Goal: Task Accomplishment & Management: Use online tool/utility

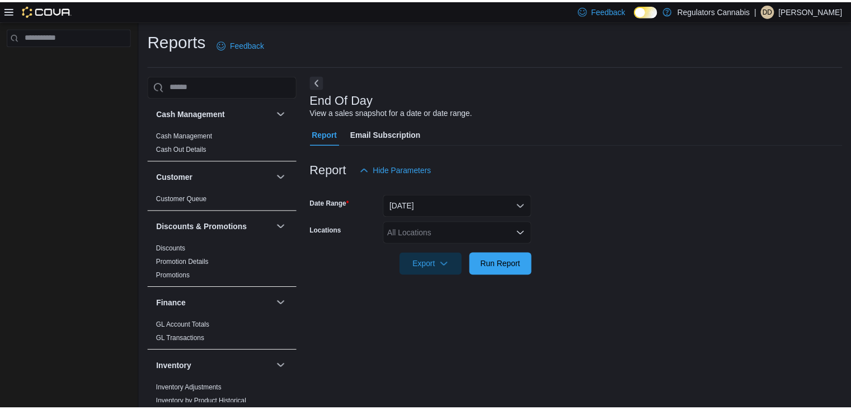
scroll to position [4, 0]
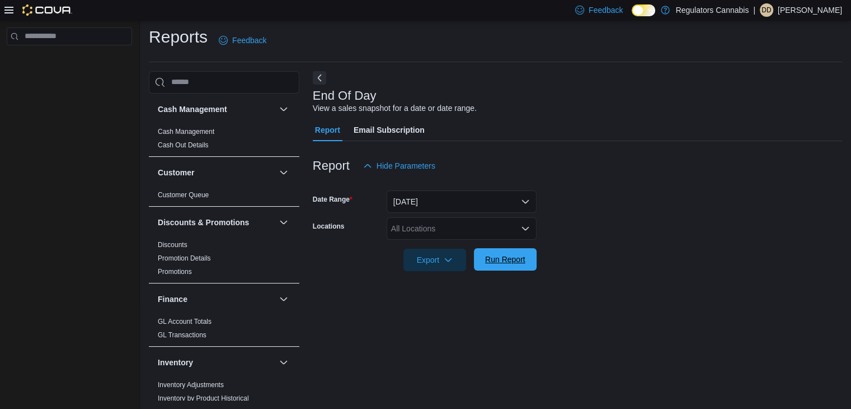
click at [511, 255] on span "Run Report" at bounding box center [505, 259] width 40 height 11
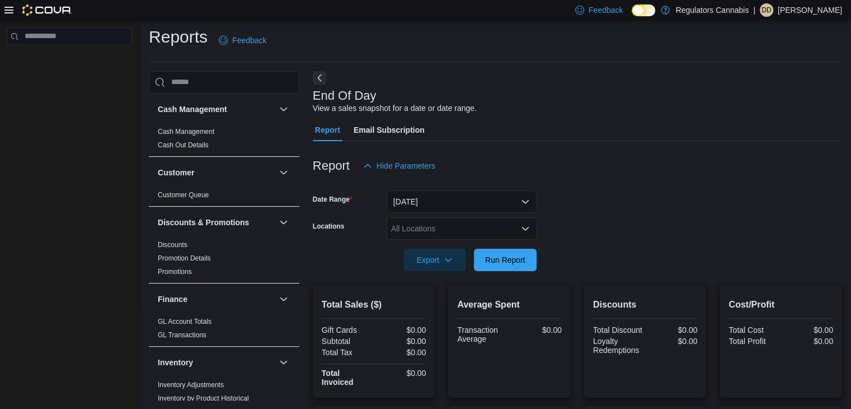
scroll to position [280, 0]
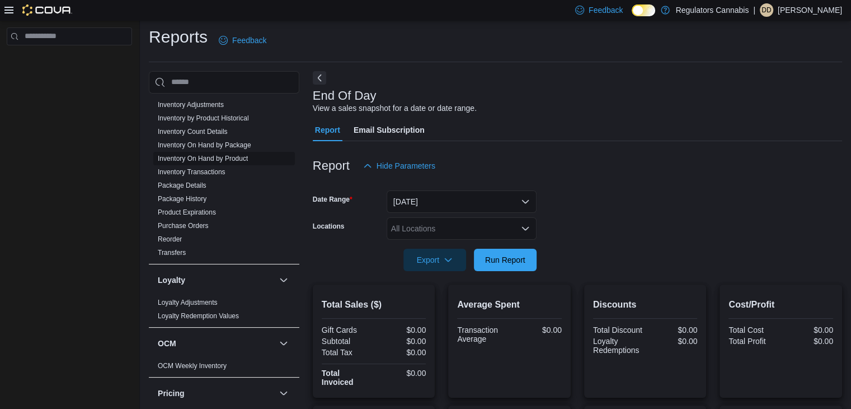
click at [208, 159] on link "Inventory On Hand by Product" at bounding box center [203, 158] width 90 height 8
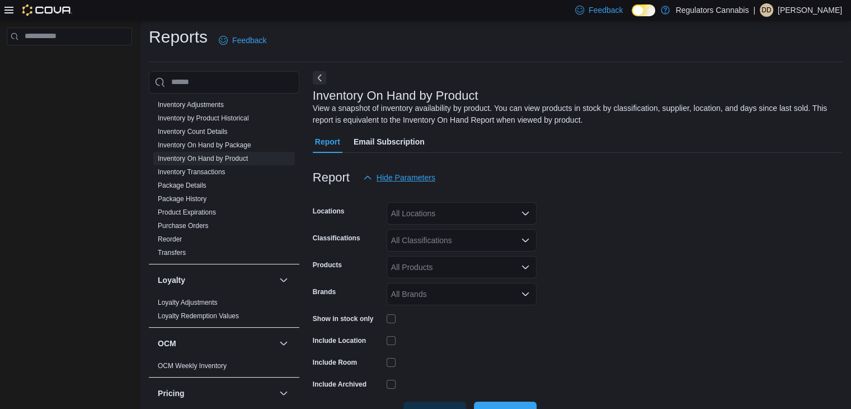
scroll to position [37, 0]
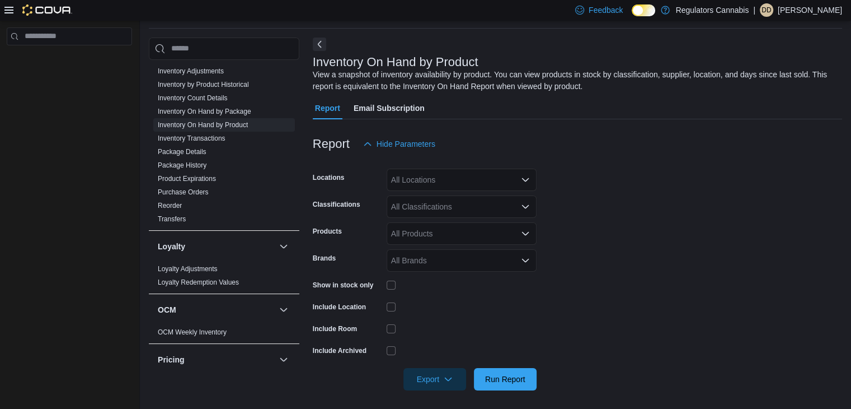
click at [493, 182] on div "All Locations" at bounding box center [462, 179] width 150 height 22
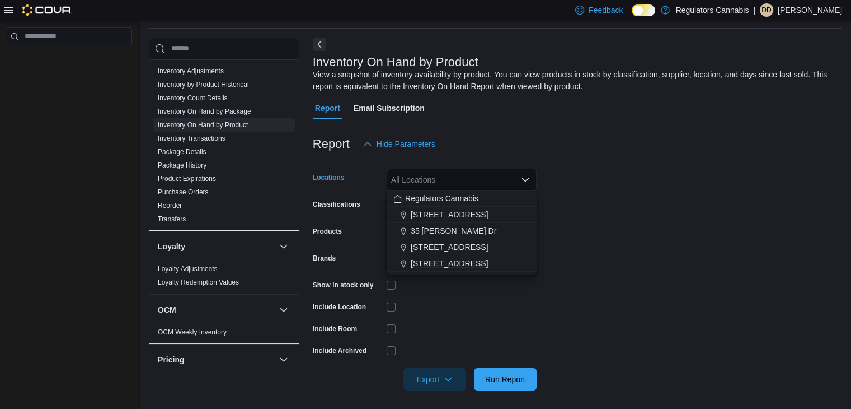
click at [484, 260] on div "[STREET_ADDRESS]" at bounding box center [461, 262] width 137 height 11
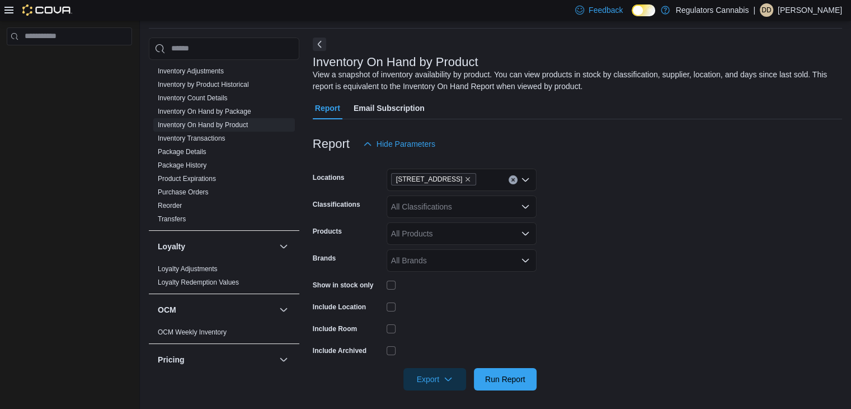
click at [662, 190] on form "Locations [STREET_ADDRESS] Classifications All Classifications Products All Pro…" at bounding box center [577, 272] width 529 height 235
click at [524, 208] on icon "Open list of options" at bounding box center [525, 206] width 9 height 9
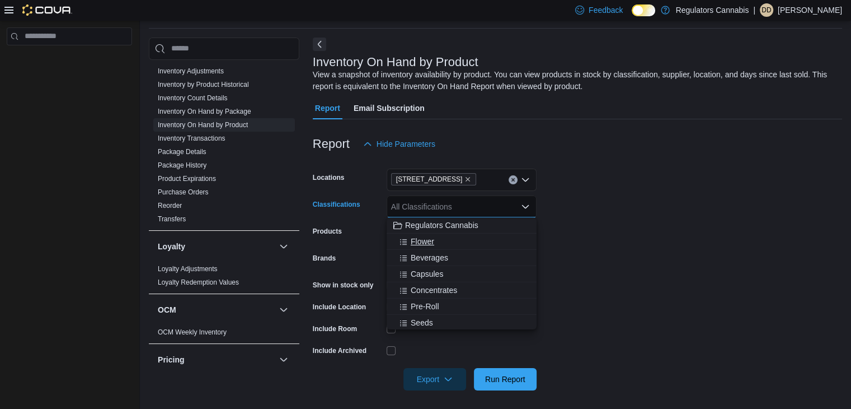
click at [498, 240] on div "Flower" at bounding box center [461, 241] width 137 height 11
click at [663, 209] on form "Locations [STREET_ADDRESS] Classifications Flower Combo box. Selected. Flower. …" at bounding box center [577, 272] width 529 height 235
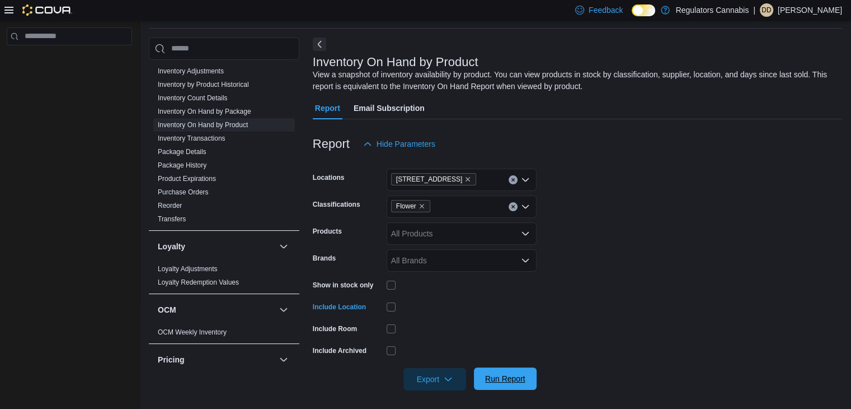
click at [522, 376] on span "Run Report" at bounding box center [505, 378] width 40 height 11
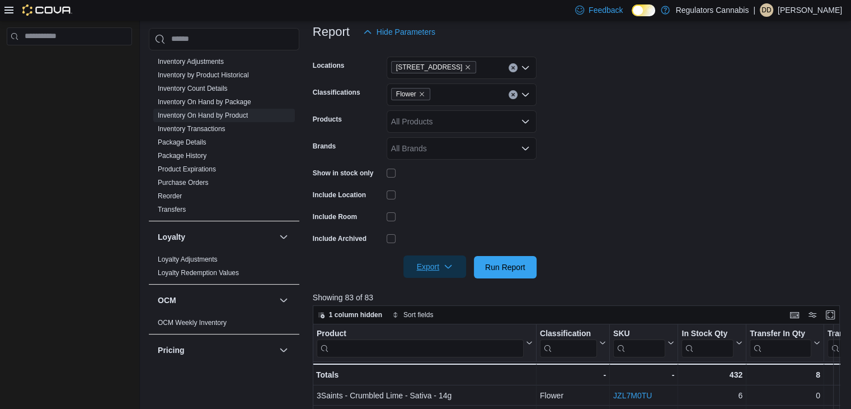
click at [432, 265] on span "Export" at bounding box center [434, 266] width 49 height 22
click at [439, 291] on span "Export to Excel" at bounding box center [436, 288] width 50 height 9
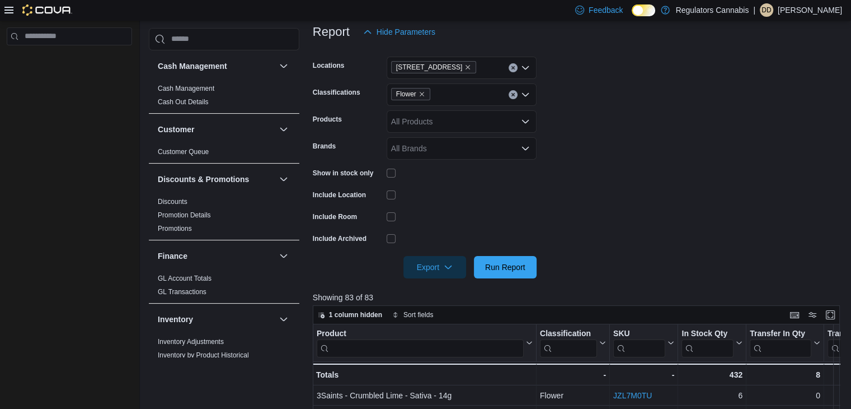
click at [7, 8] on icon at bounding box center [8, 10] width 9 height 9
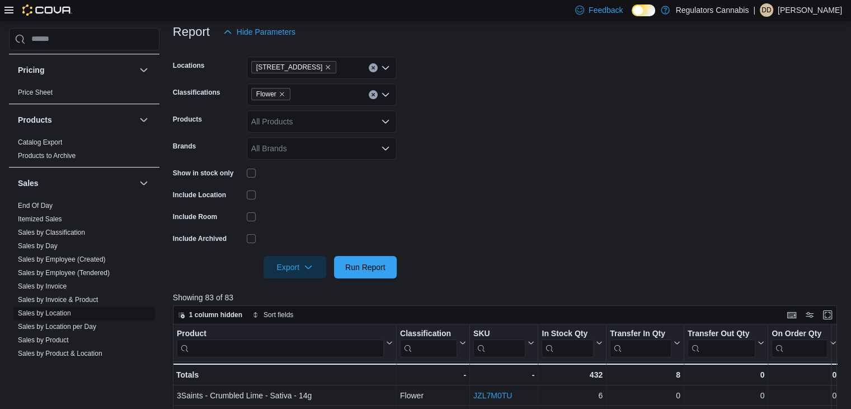
scroll to position [616, 0]
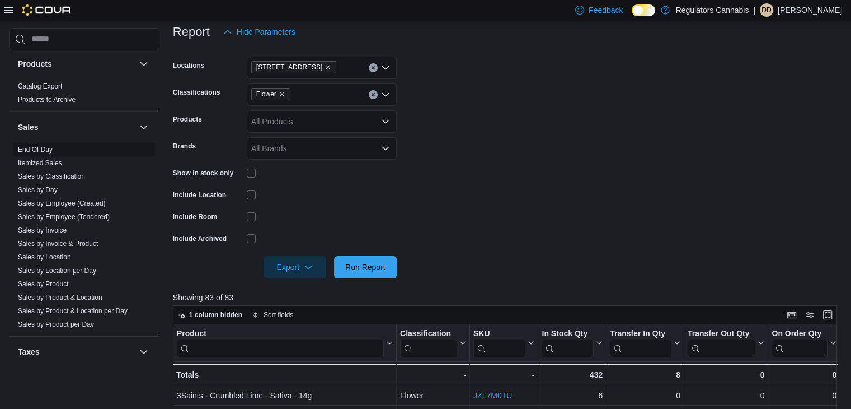
click at [47, 152] on link "End Of Day" at bounding box center [35, 150] width 35 height 8
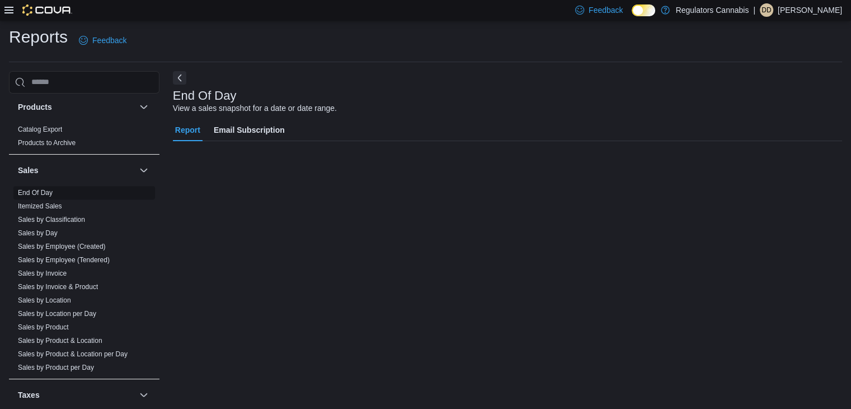
scroll to position [4, 0]
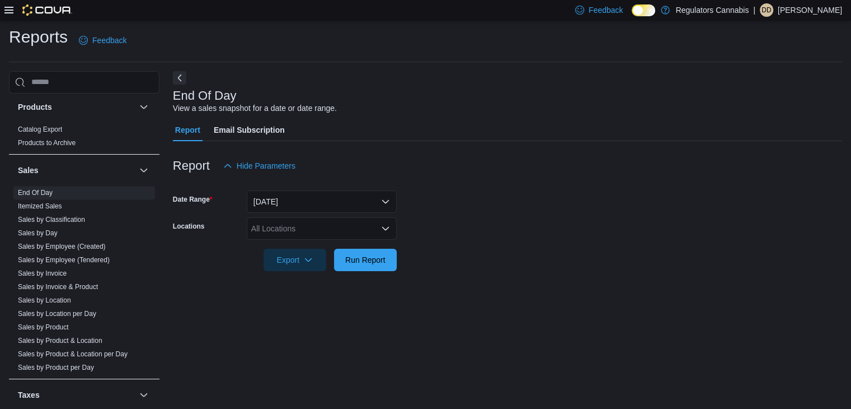
click at [6, 9] on icon at bounding box center [8, 10] width 9 height 9
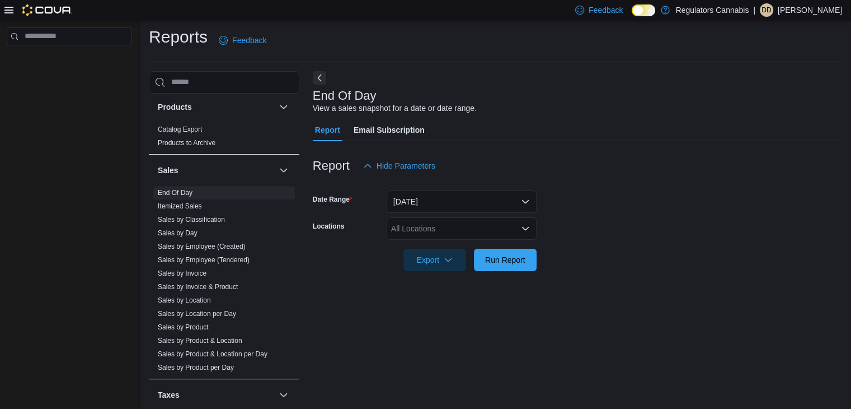
click at [9, 8] on icon at bounding box center [8, 10] width 9 height 9
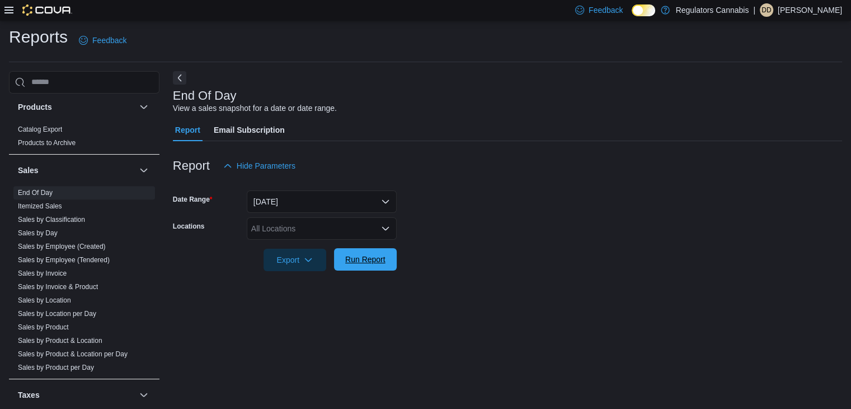
click at [361, 262] on span "Run Report" at bounding box center [365, 259] width 40 height 11
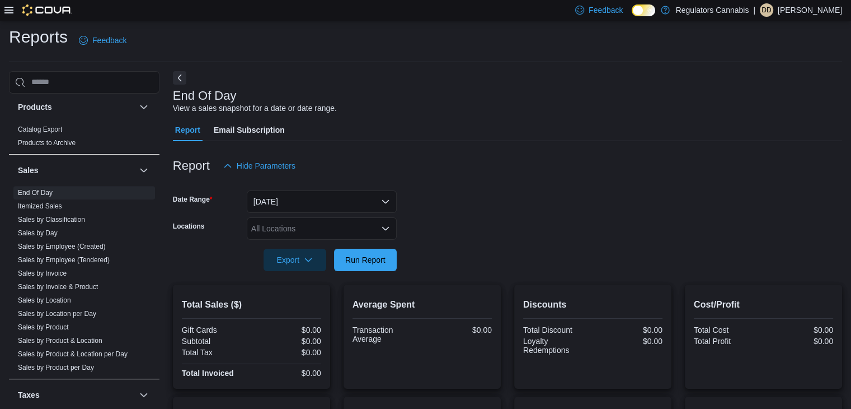
scroll to position [177, 0]
